Goal: Find specific page/section: Find specific page/section

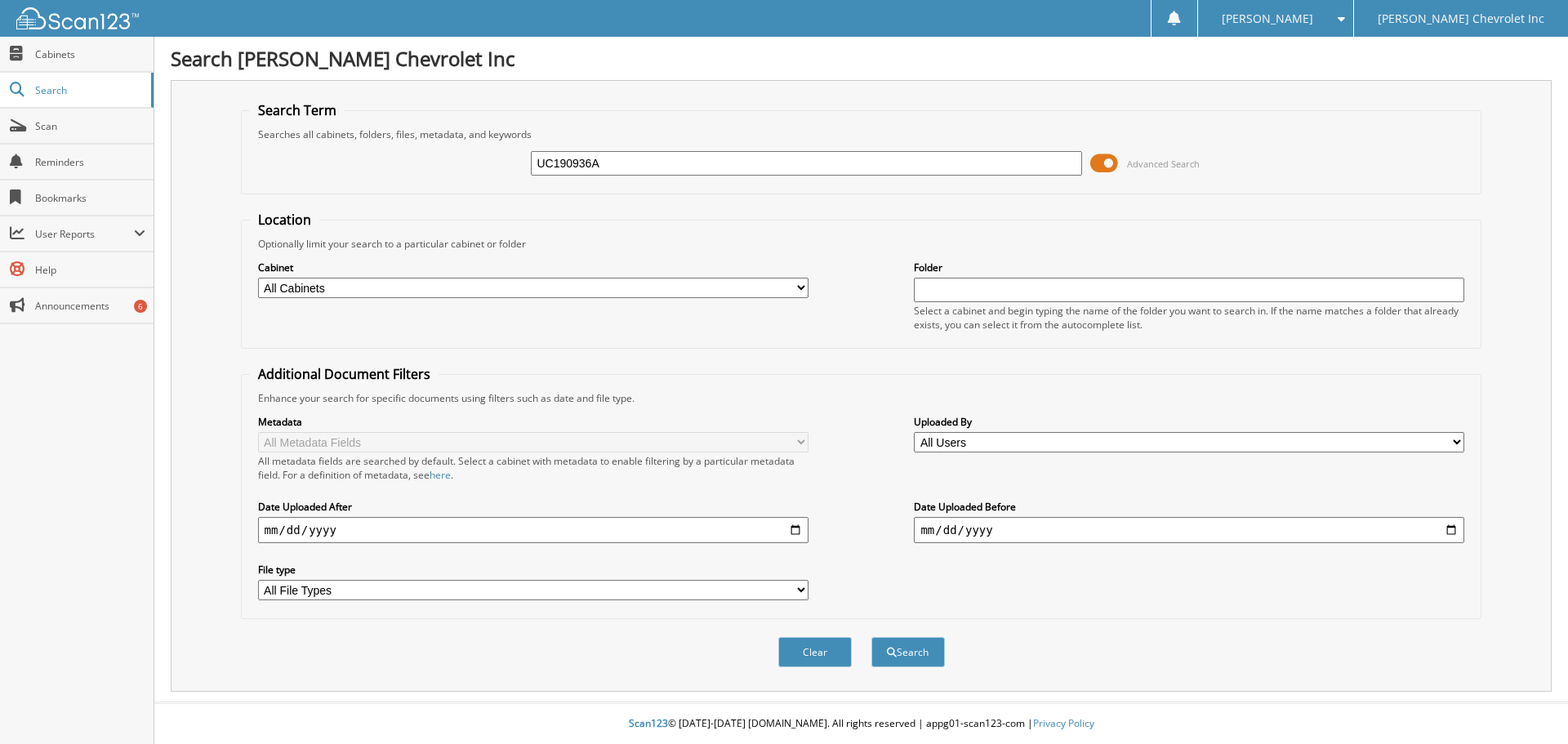
type input "UC190936A"
click at [872, 637] on button "Search" at bounding box center [909, 652] width 74 height 30
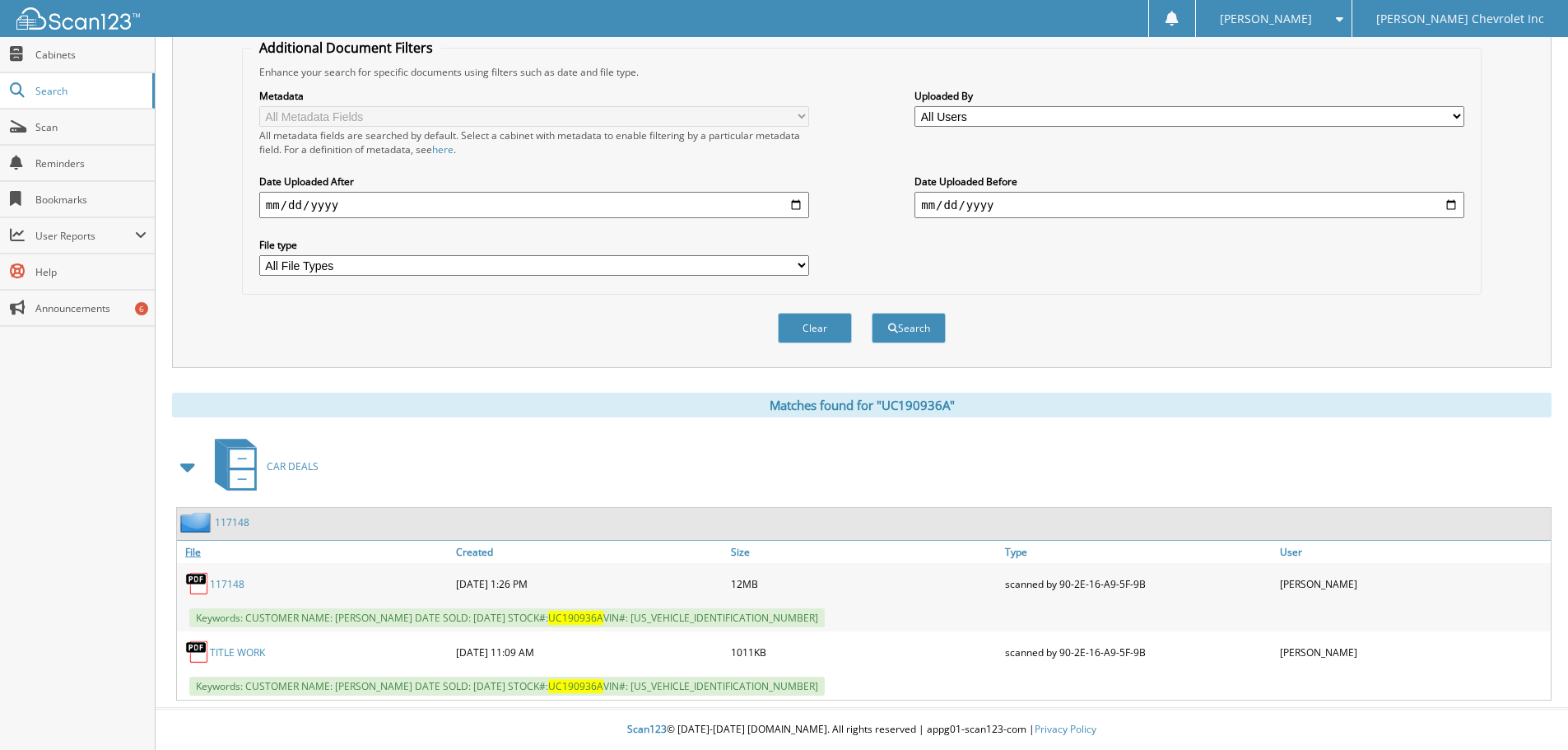
scroll to position [330, 0]
click at [243, 582] on div "117148" at bounding box center [314, 583] width 275 height 33
click at [238, 583] on link "117148" at bounding box center [227, 584] width 34 height 14
